Goal: Find specific page/section: Find specific page/section

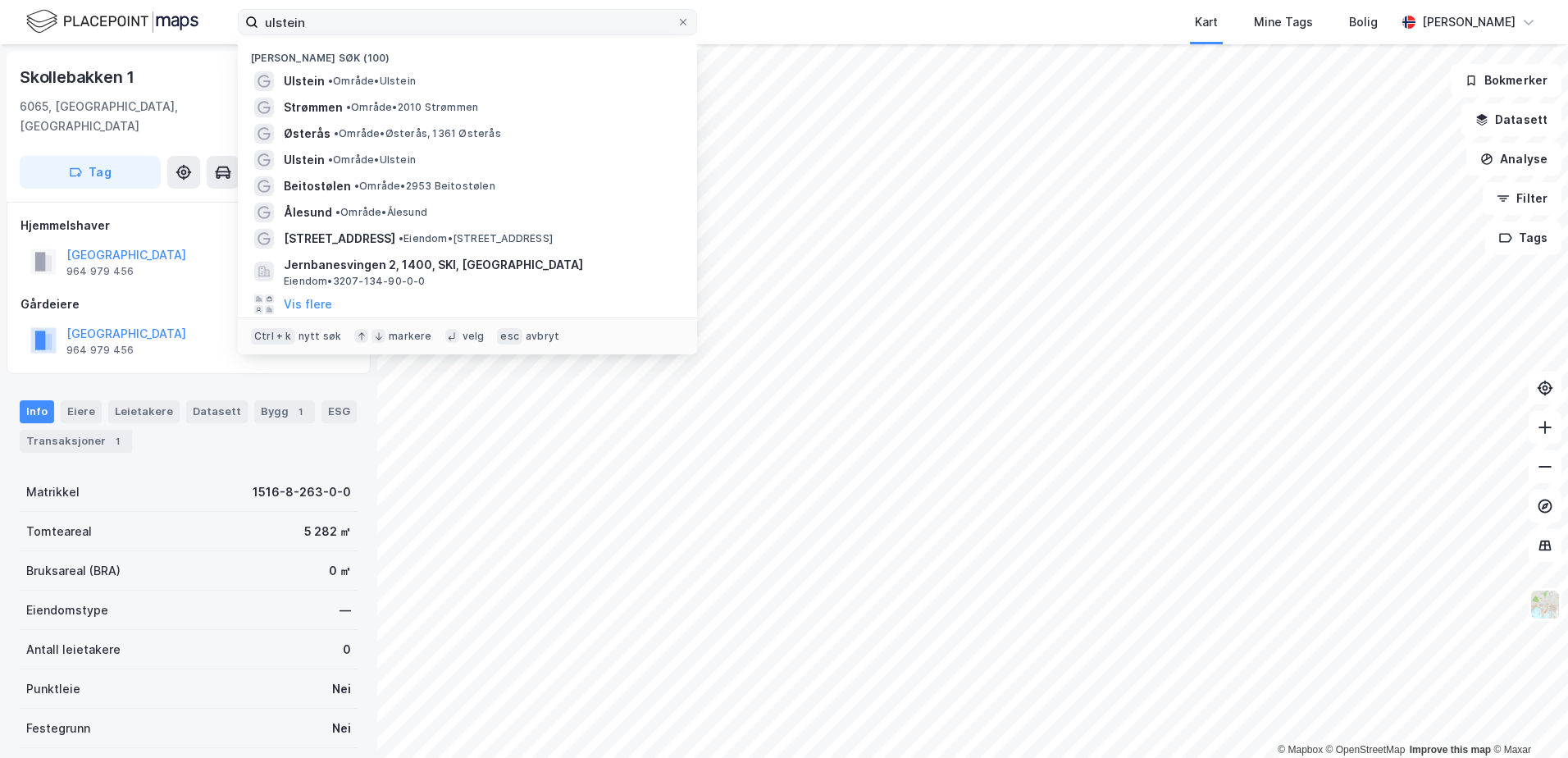
click at [250, 23] on label "ulstein" at bounding box center [467, 22] width 459 height 27
